Goal: Find contact information: Find contact information

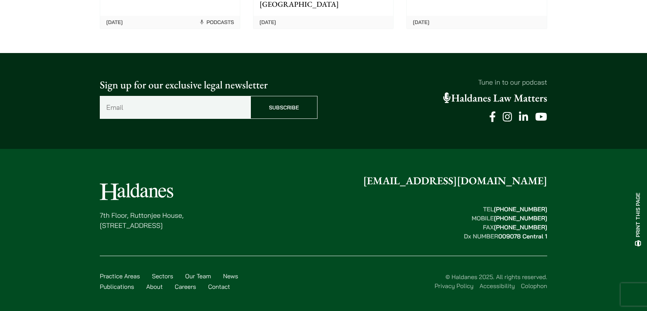
scroll to position [581, 0]
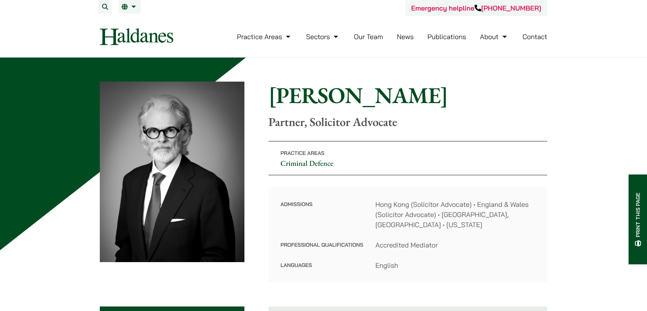
click at [374, 37] on link "Our Team" at bounding box center [368, 36] width 29 height 9
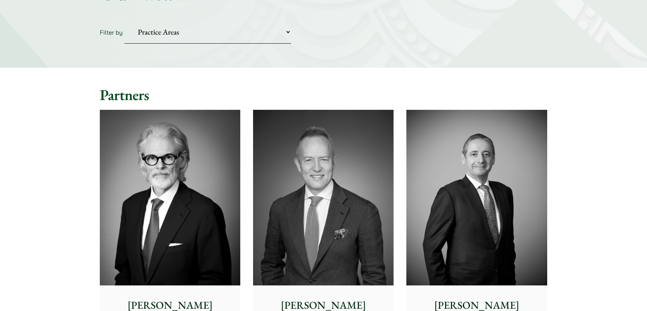
scroll to position [460, 0]
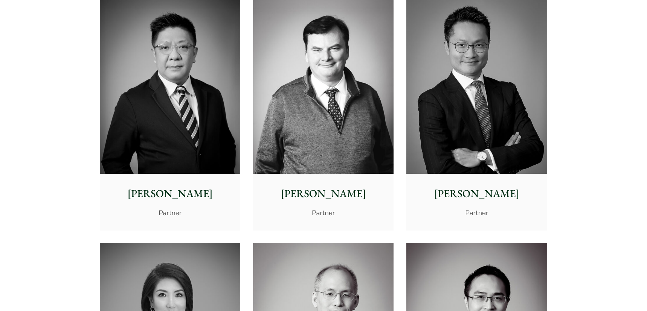
click at [480, 95] on img at bounding box center [476, 86] width 140 height 176
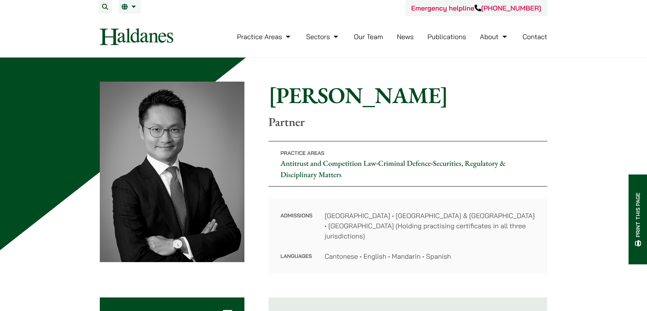
scroll to position [211, 0]
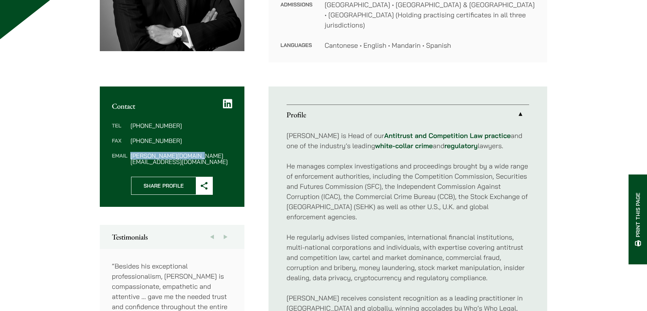
drag, startPoint x: 197, startPoint y: 147, endPoint x: 131, endPoint y: 148, distance: 65.9
click at [131, 153] on dd "[PERSON_NAME][DOMAIN_NAME][EMAIL_ADDRESS][DOMAIN_NAME]" at bounding box center [181, 159] width 102 height 12
copy dd "[PERSON_NAME][DOMAIN_NAME][EMAIL_ADDRESS][DOMAIN_NAME]"
